Goal: Navigation & Orientation: Find specific page/section

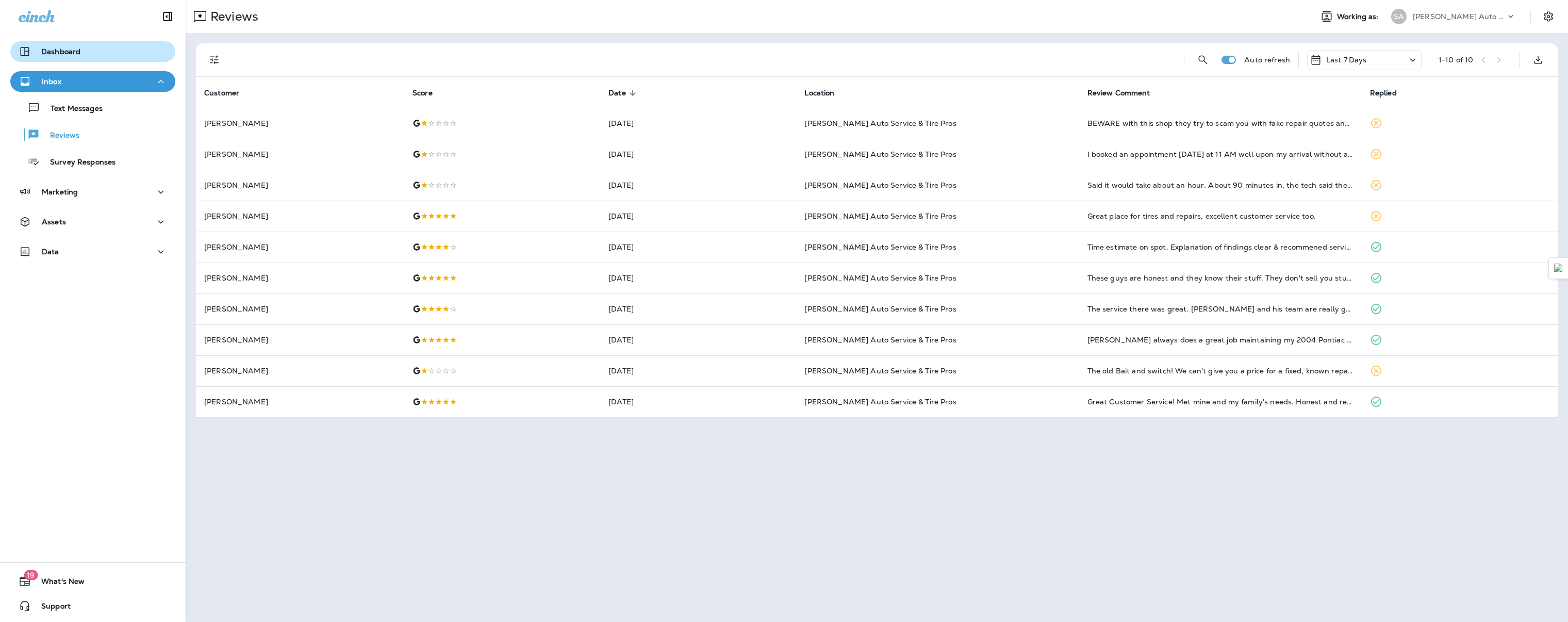
click at [69, 47] on p "Dashboard" at bounding box center [61, 51] width 39 height 8
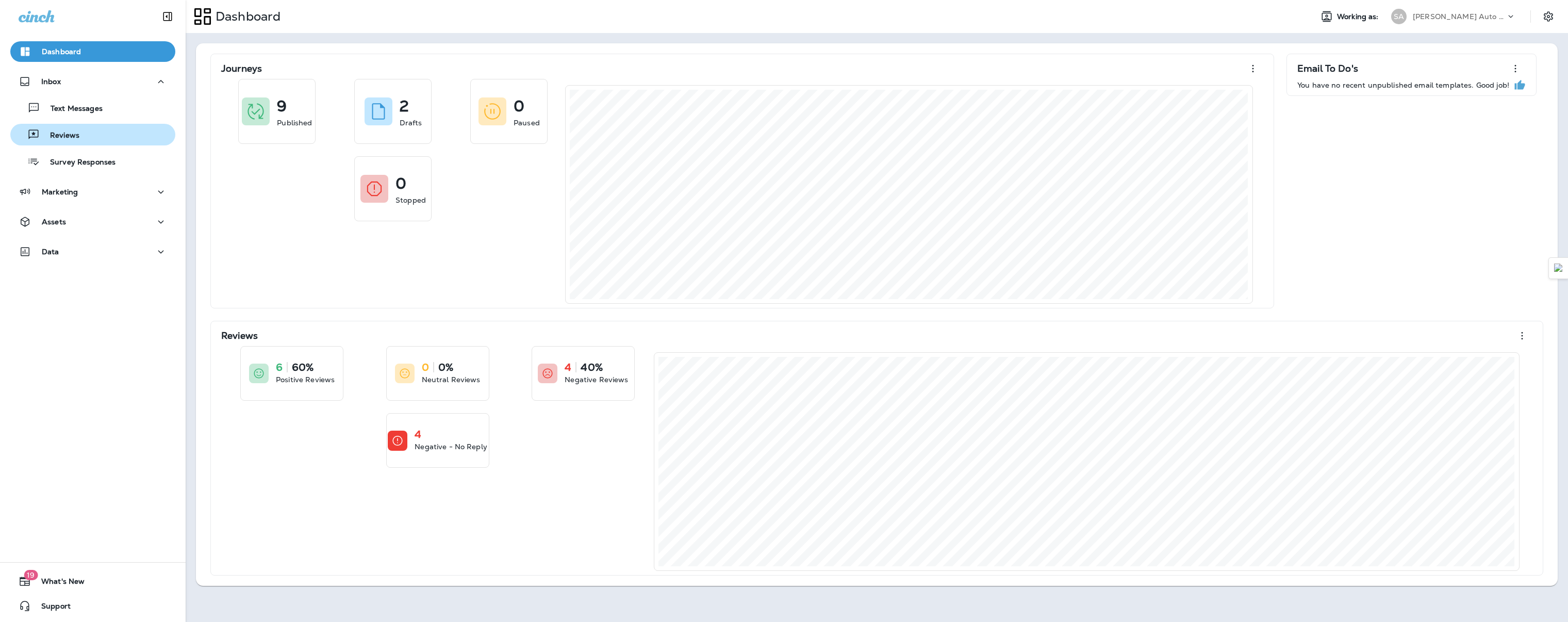
click at [85, 135] on div "Reviews" at bounding box center [93, 134] width 156 height 16
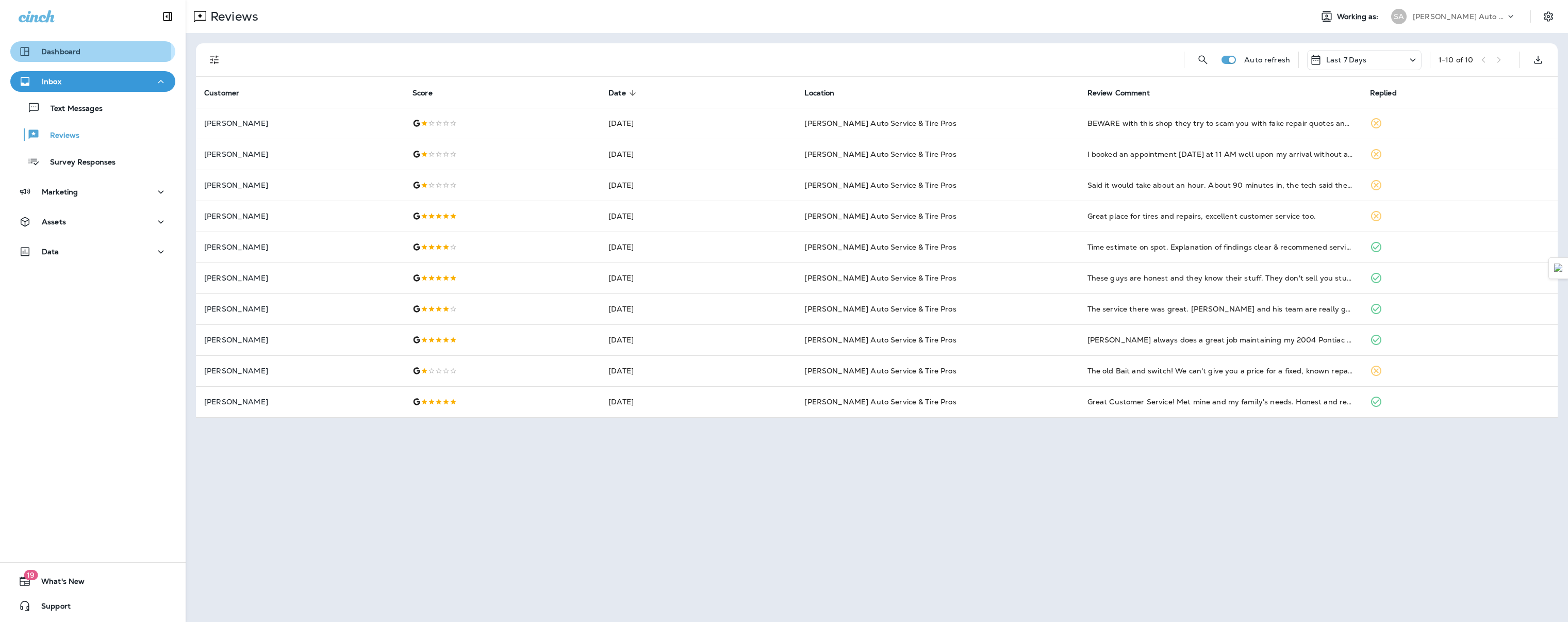
click at [68, 52] on p "Dashboard" at bounding box center [61, 51] width 39 height 8
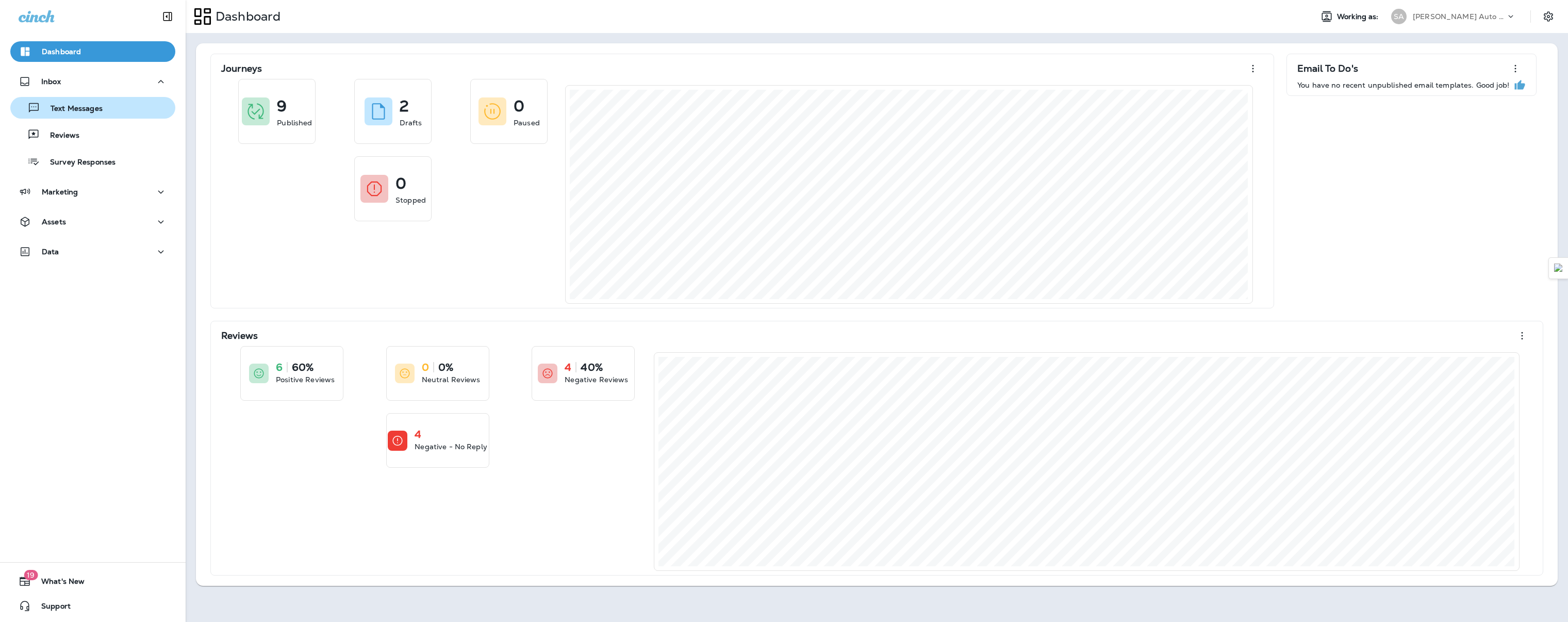
click at [83, 111] on p "Text Messages" at bounding box center [70, 109] width 62 height 10
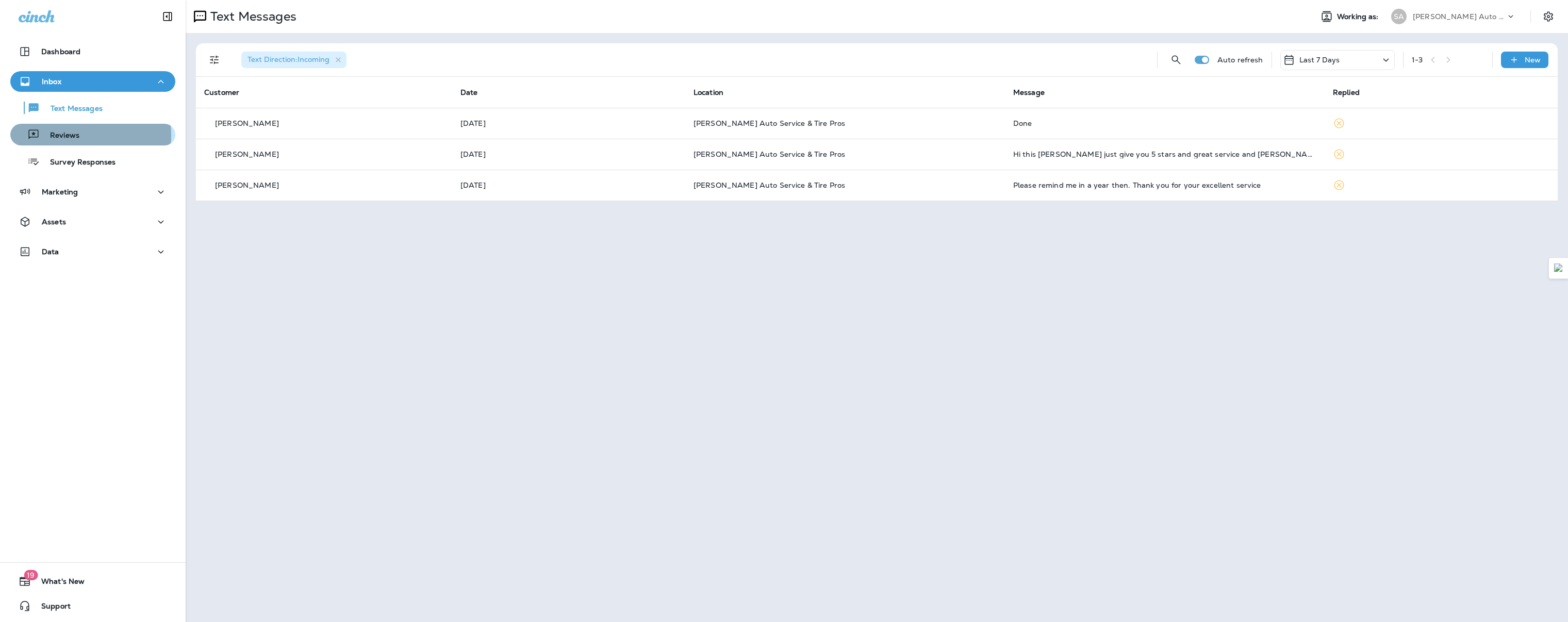
click at [65, 136] on p "Reviews" at bounding box center [59, 136] width 40 height 10
